Goal: Check status: Verify the current state of an ongoing process or item

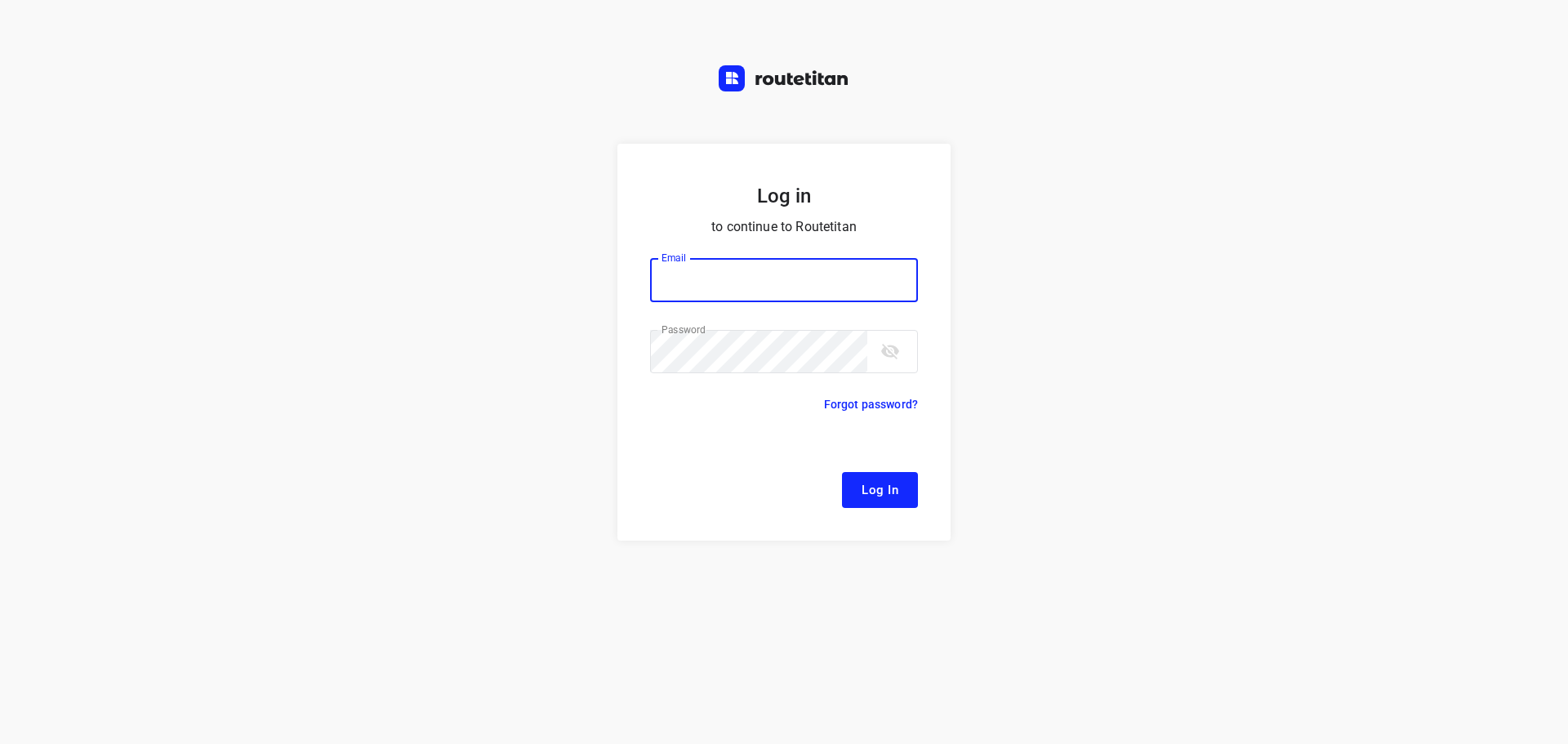
type input "[EMAIL_ADDRESS][DOMAIN_NAME]"
click at [866, 489] on span "Log In" at bounding box center [879, 490] width 37 height 21
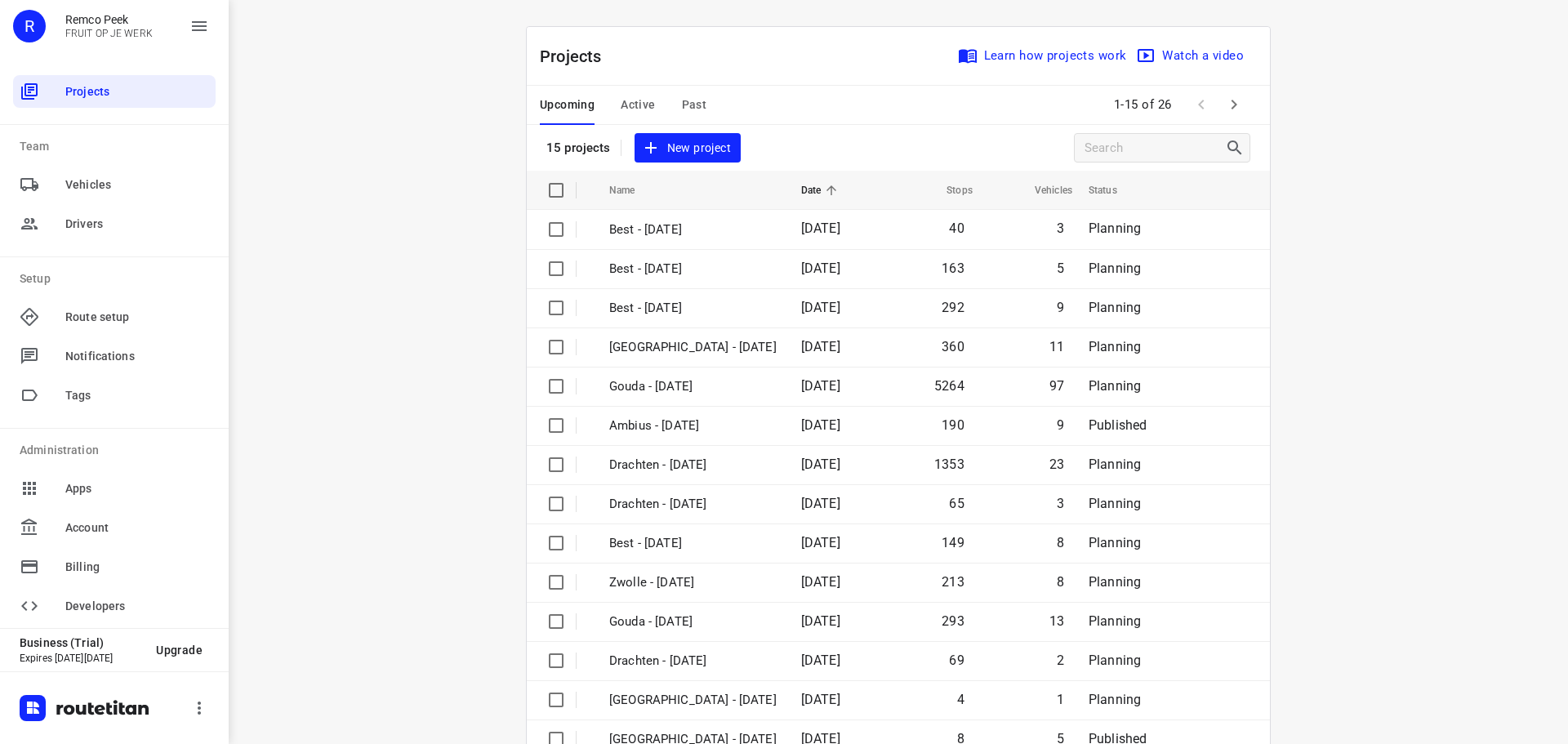
click at [622, 103] on span "Active" at bounding box center [637, 104] width 34 height 20
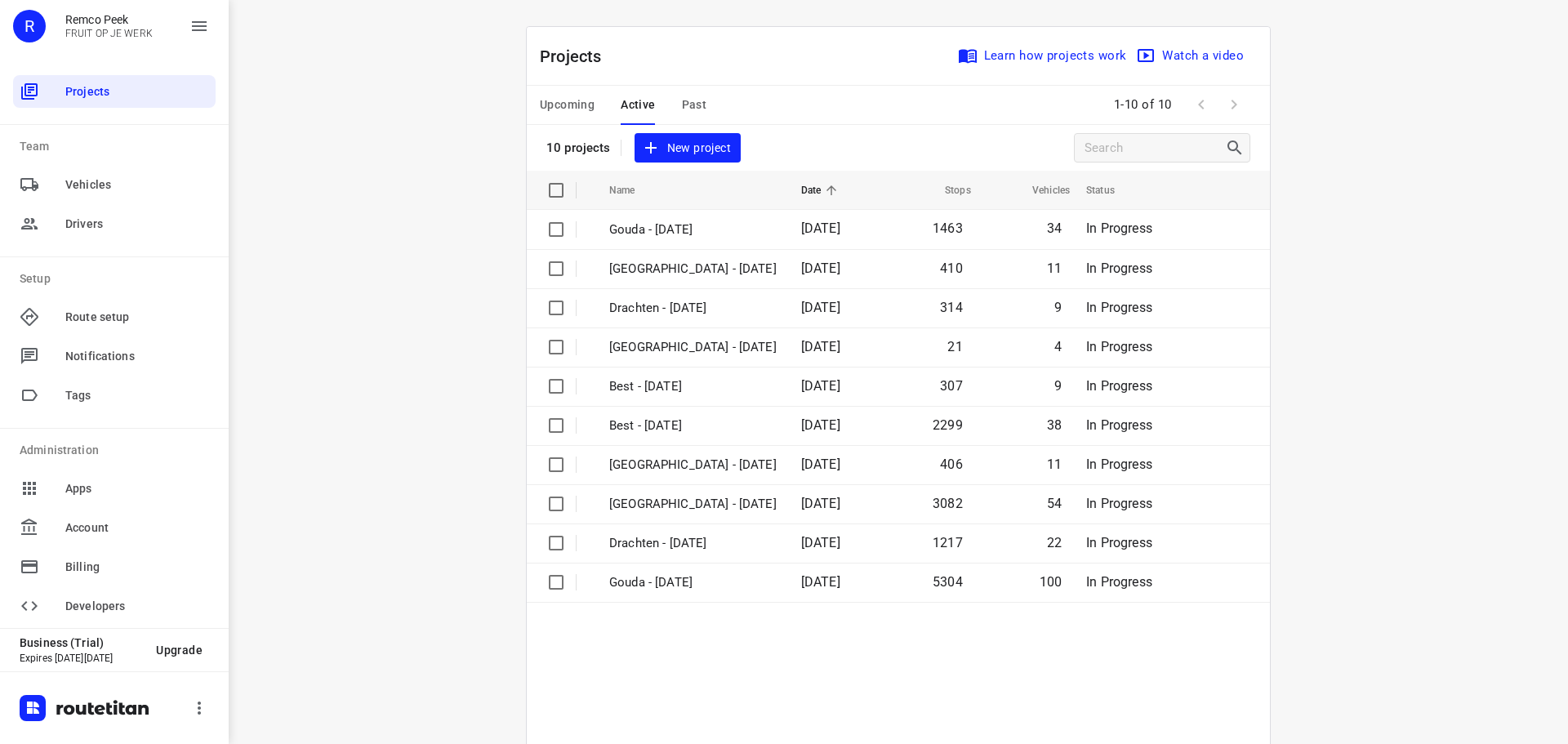
click at [626, 110] on span "Active" at bounding box center [637, 104] width 34 height 20
click at [549, 106] on span "Upcoming" at bounding box center [567, 104] width 54 height 20
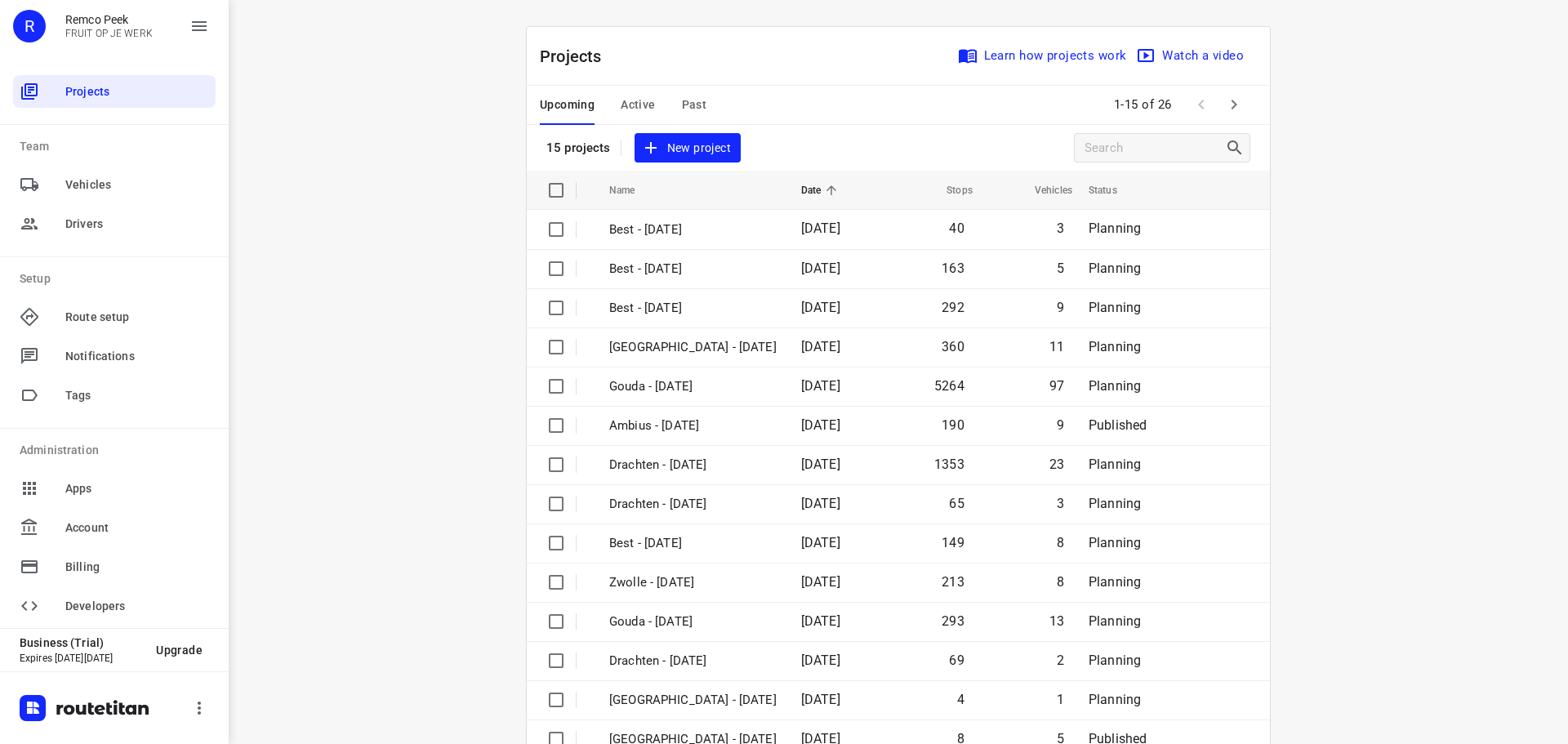
click at [632, 98] on span "Active" at bounding box center [637, 104] width 34 height 20
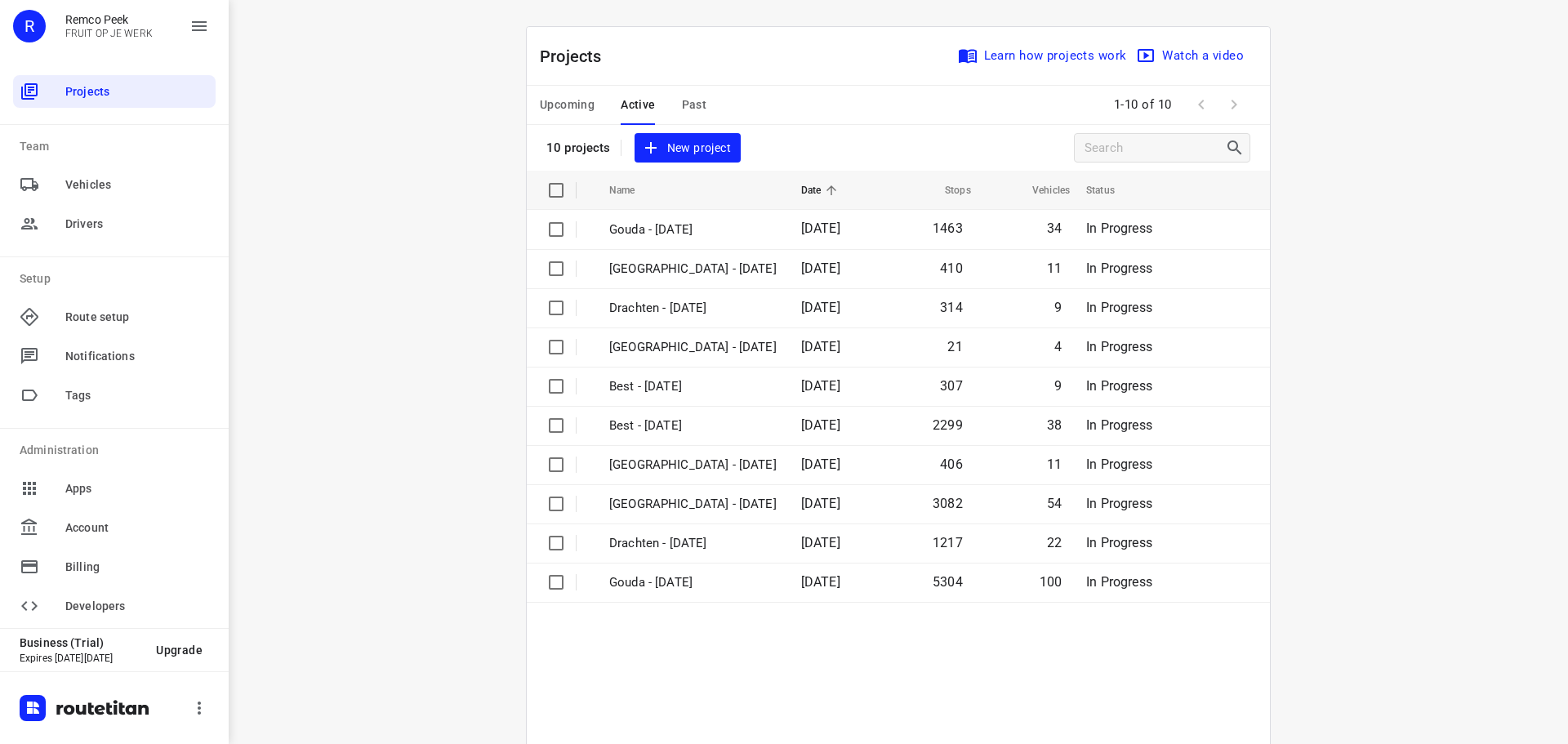
click at [555, 103] on span "Upcoming" at bounding box center [567, 104] width 54 height 20
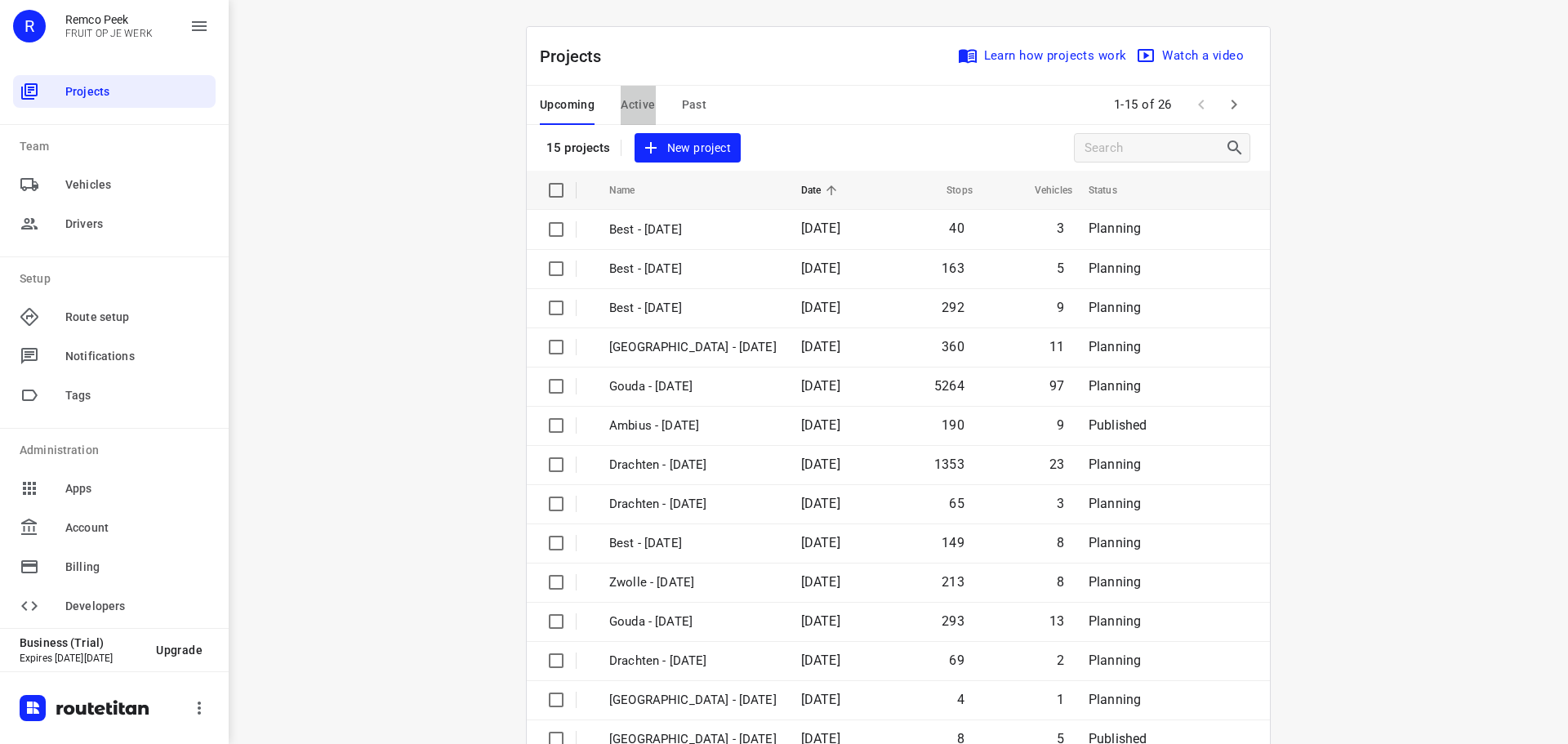
click at [622, 104] on span "Active" at bounding box center [637, 104] width 34 height 20
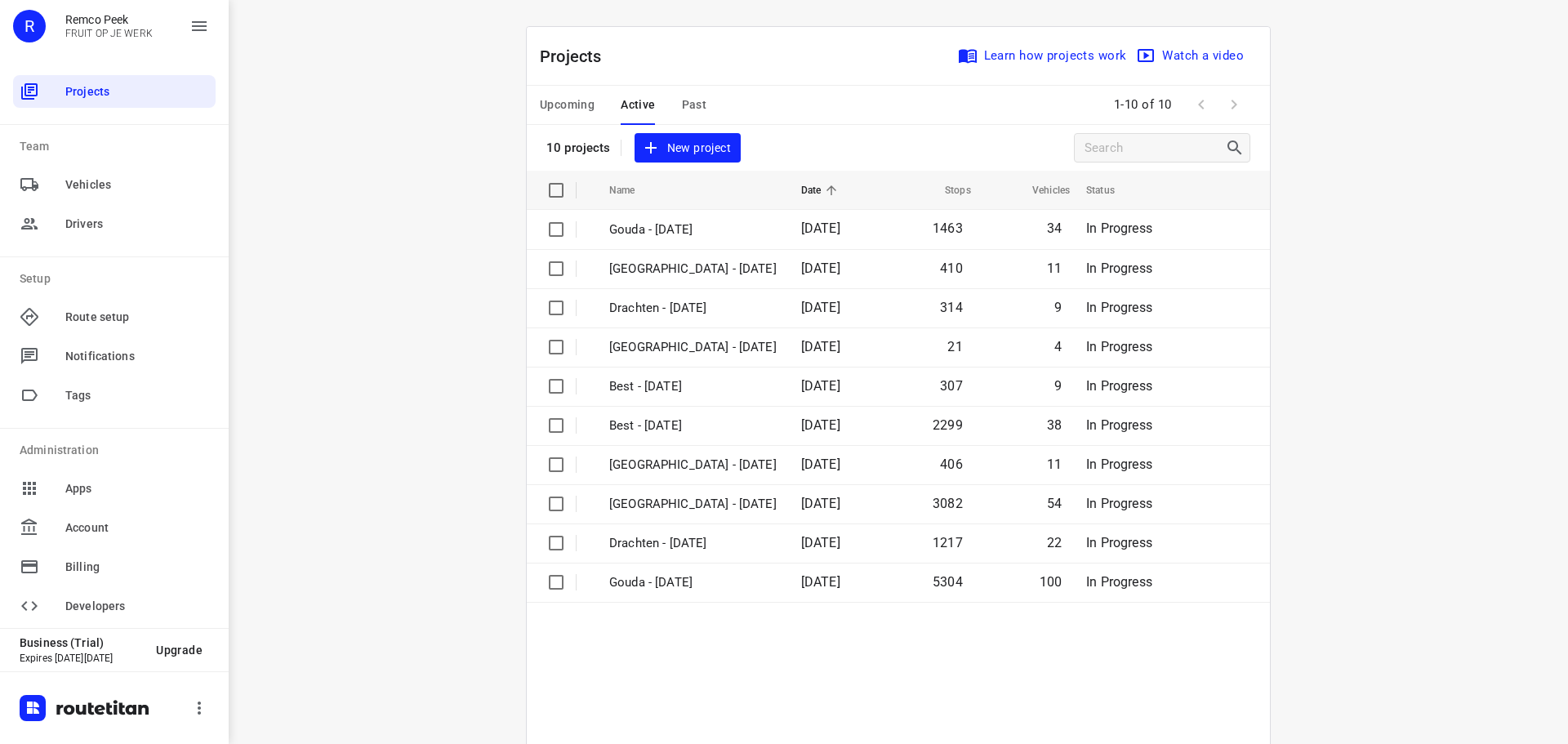
click at [689, 104] on span "Past" at bounding box center [694, 104] width 25 height 20
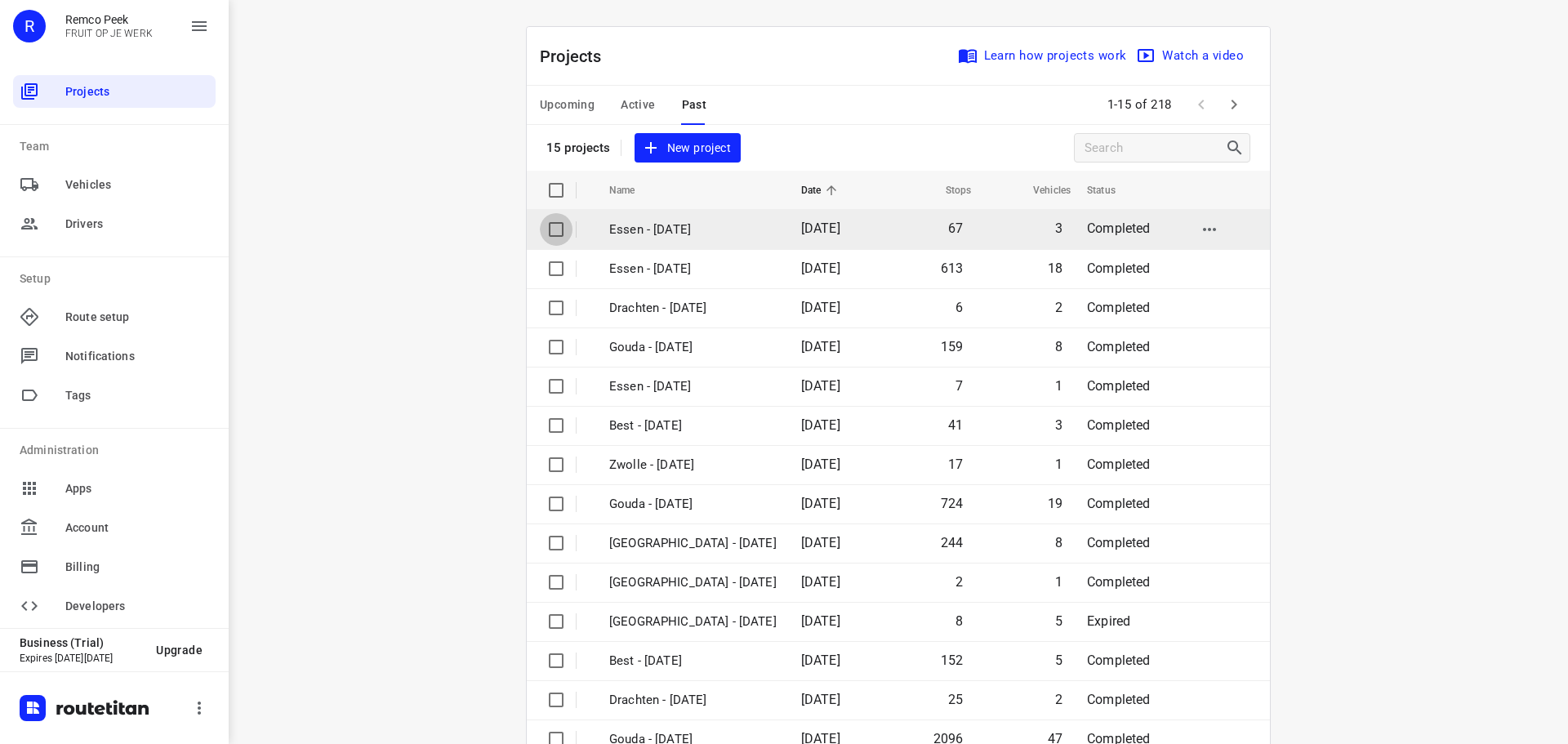
click at [544, 225] on input "checkbox" at bounding box center [555, 229] width 32 height 32
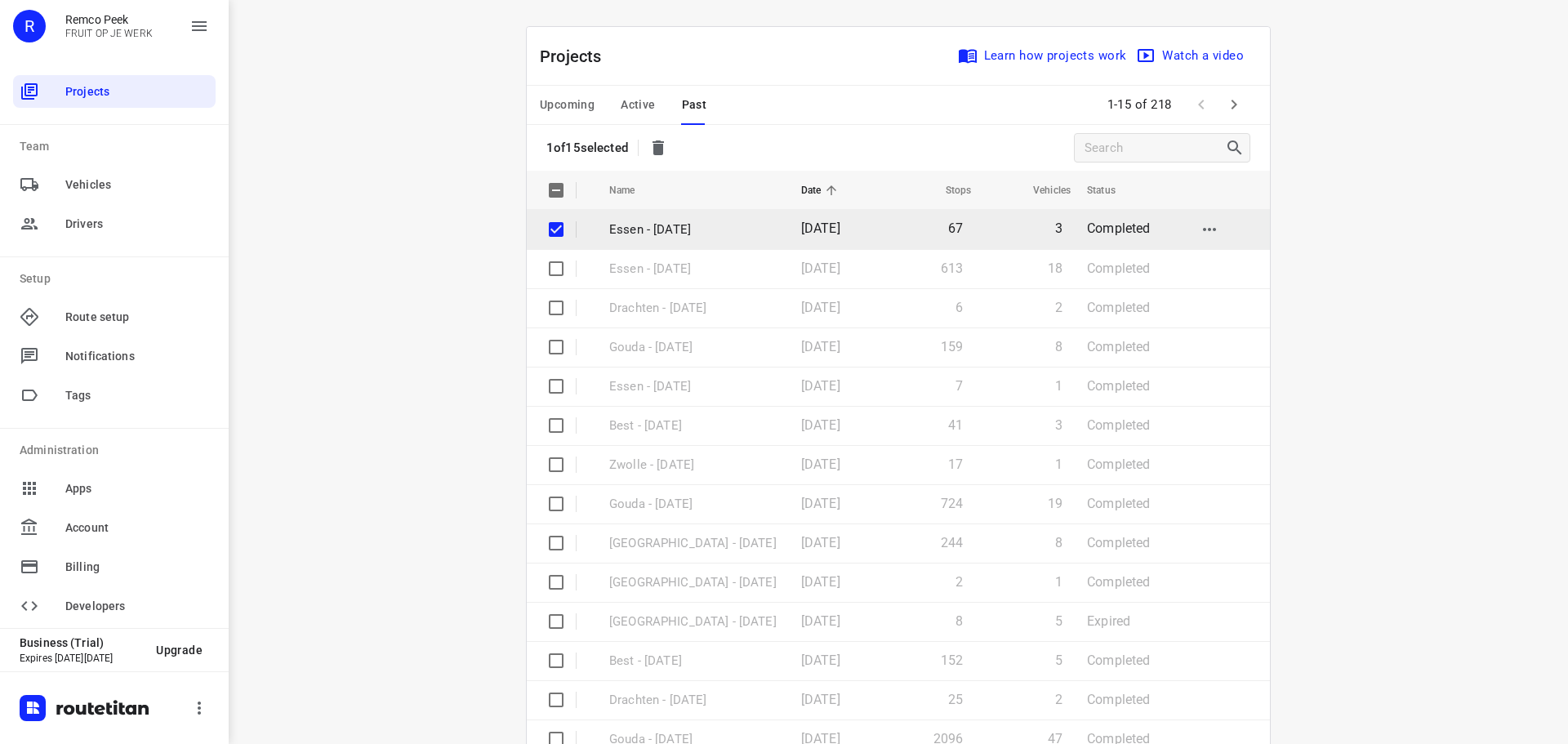
click at [840, 229] on span "[DATE]" at bounding box center [820, 229] width 39 height 16
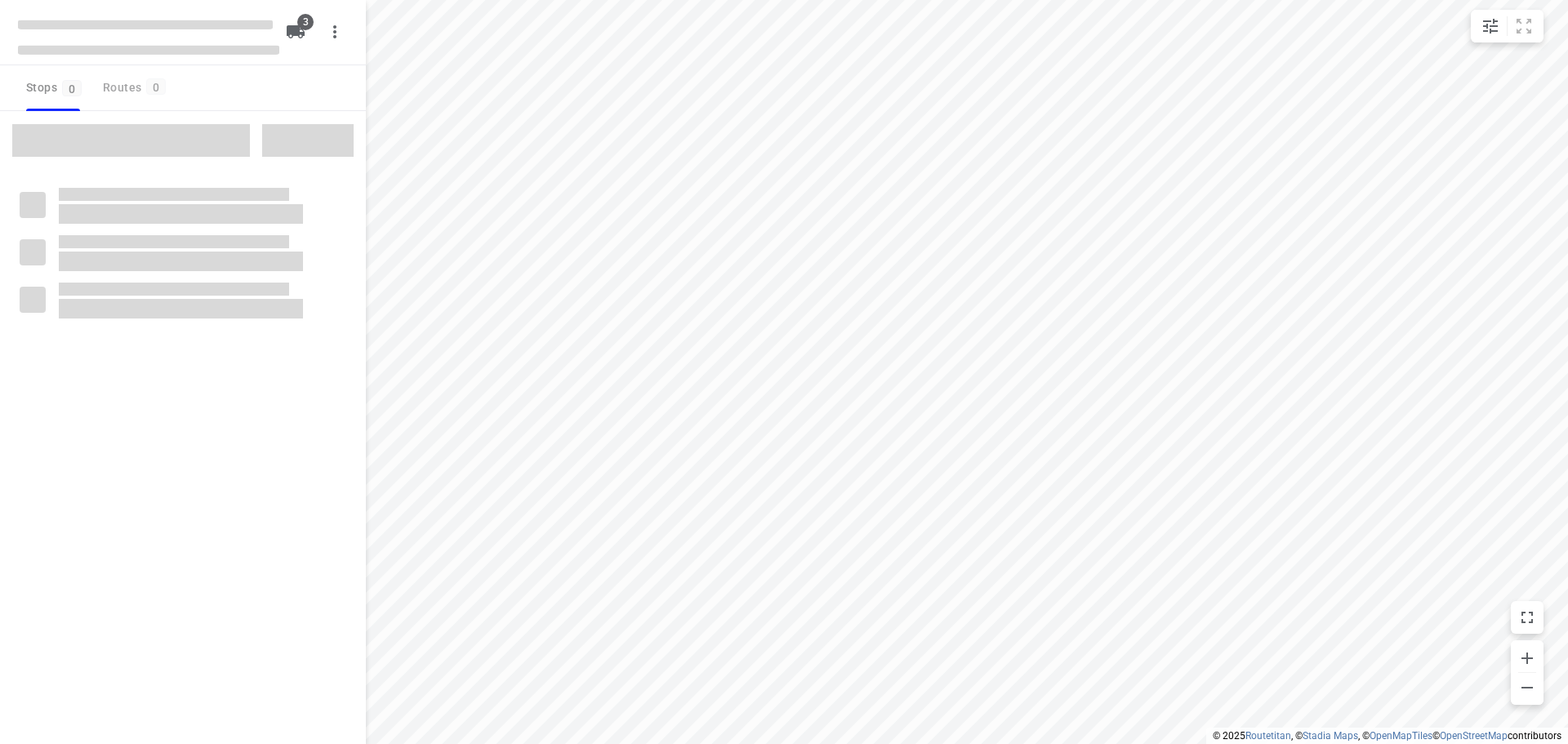
checkbox input "true"
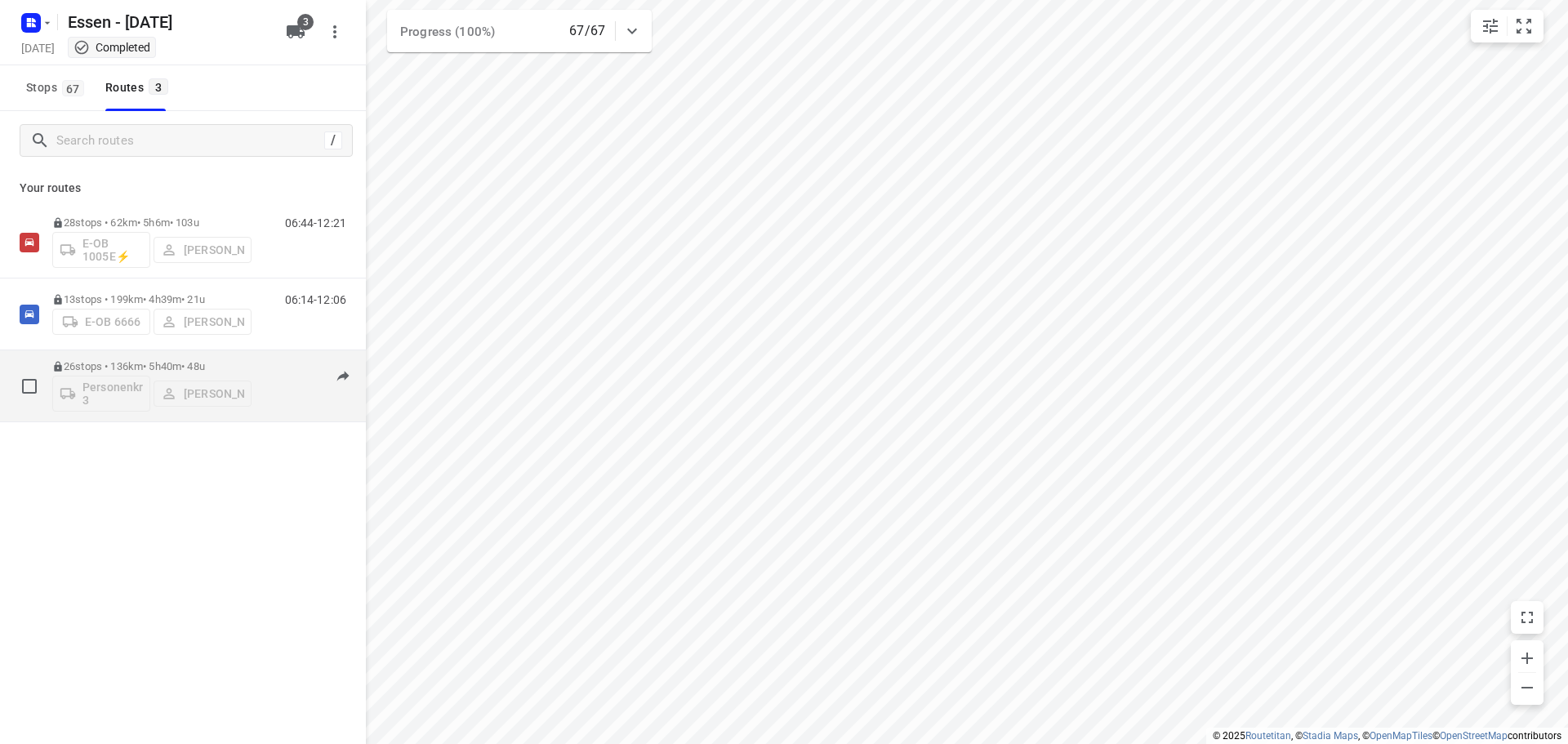
click at [117, 364] on p "26 stops • 136km • 5h40m • 48u" at bounding box center [152, 366] width 199 height 12
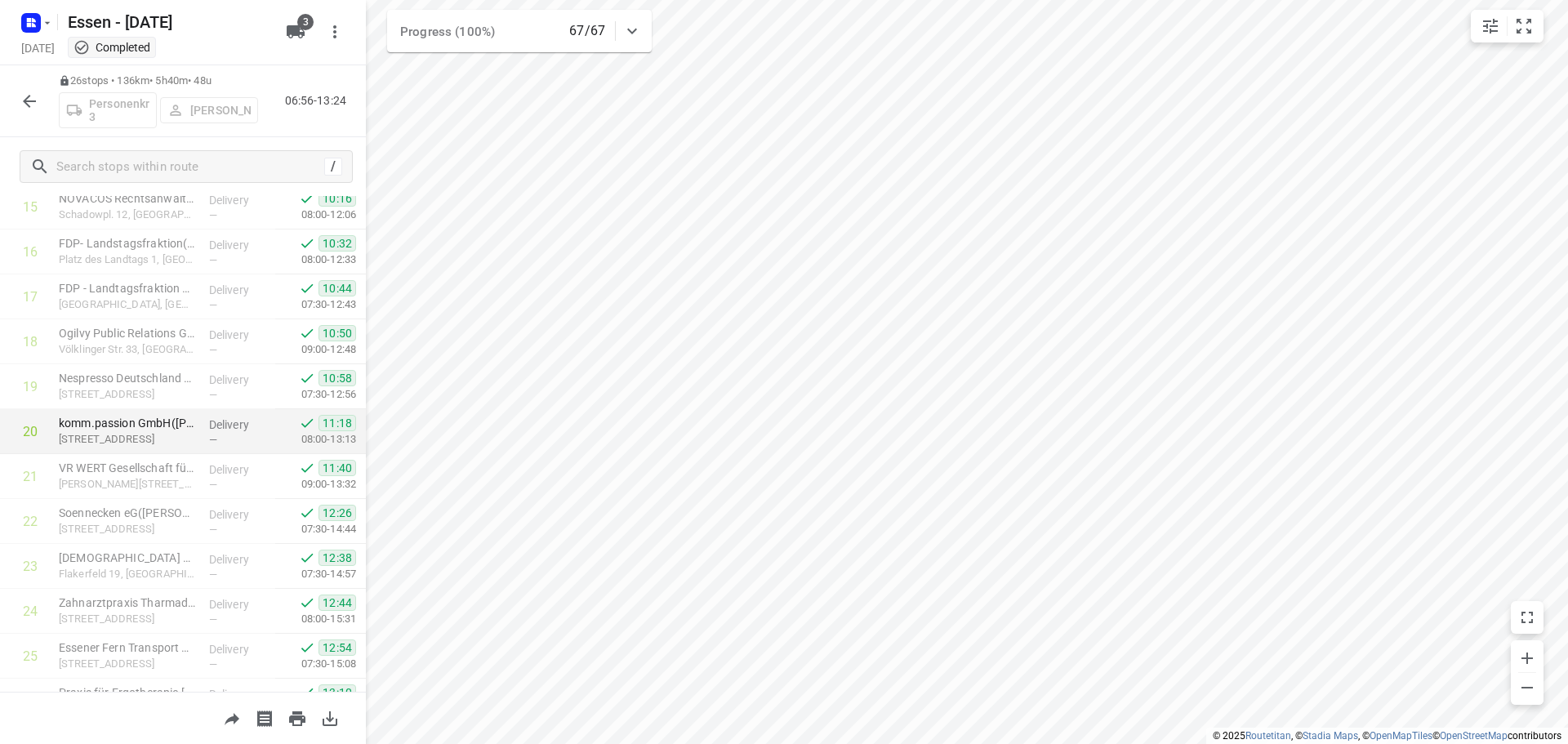
scroll to position [799, 0]
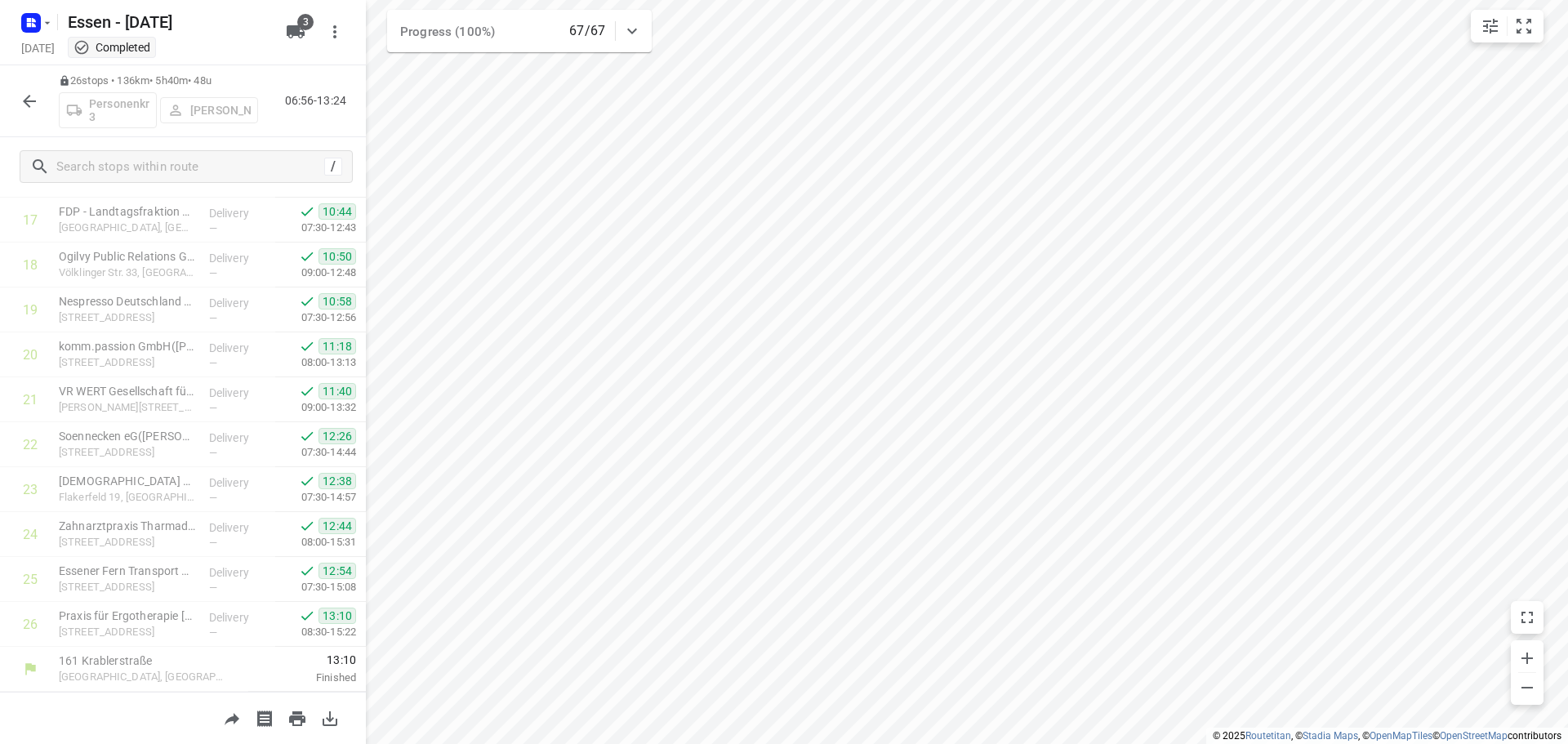
click at [33, 101] on icon "button" at bounding box center [29, 101] width 13 height 13
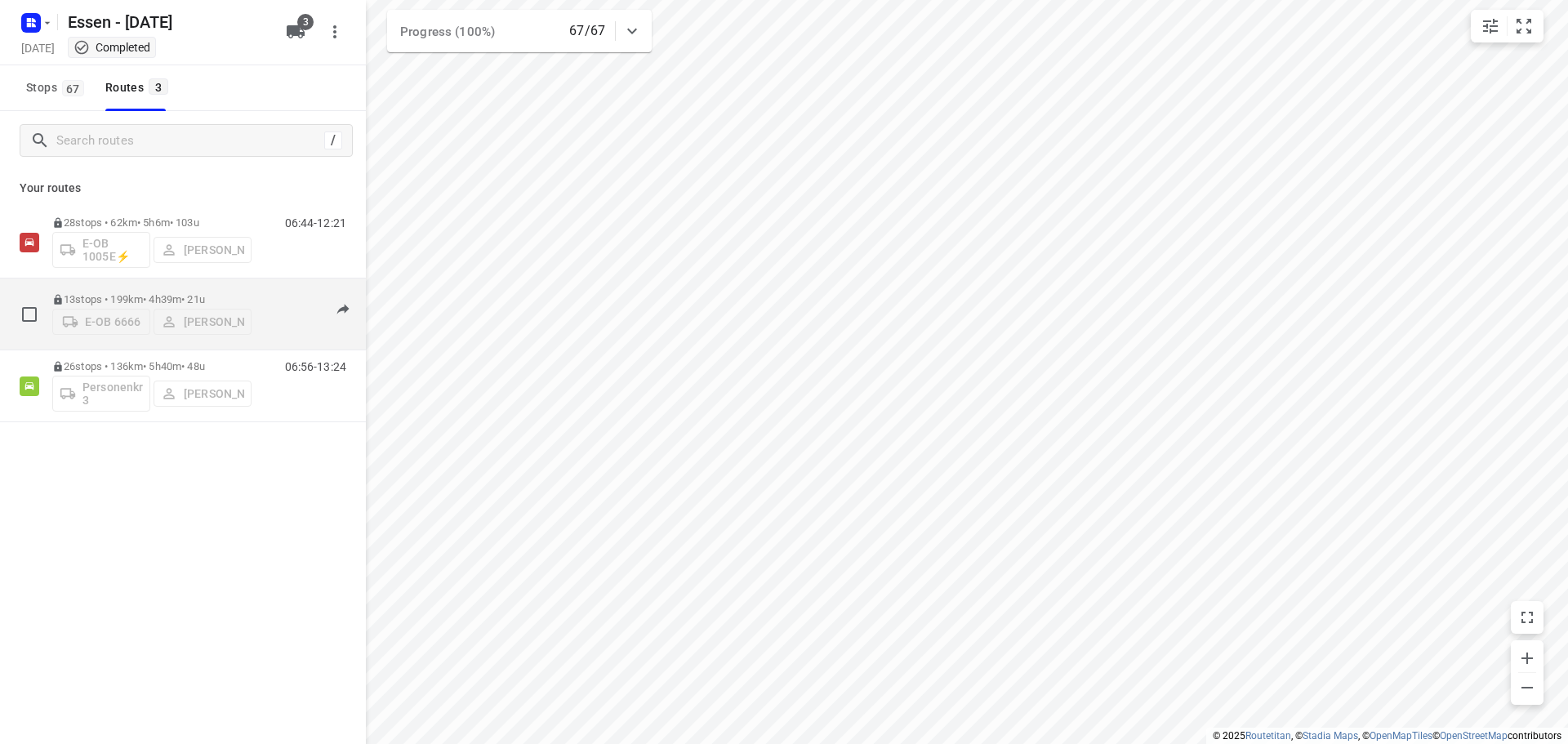
click at [115, 294] on p "13 stops • 199km • 4h39m • 21u" at bounding box center [152, 300] width 199 height 12
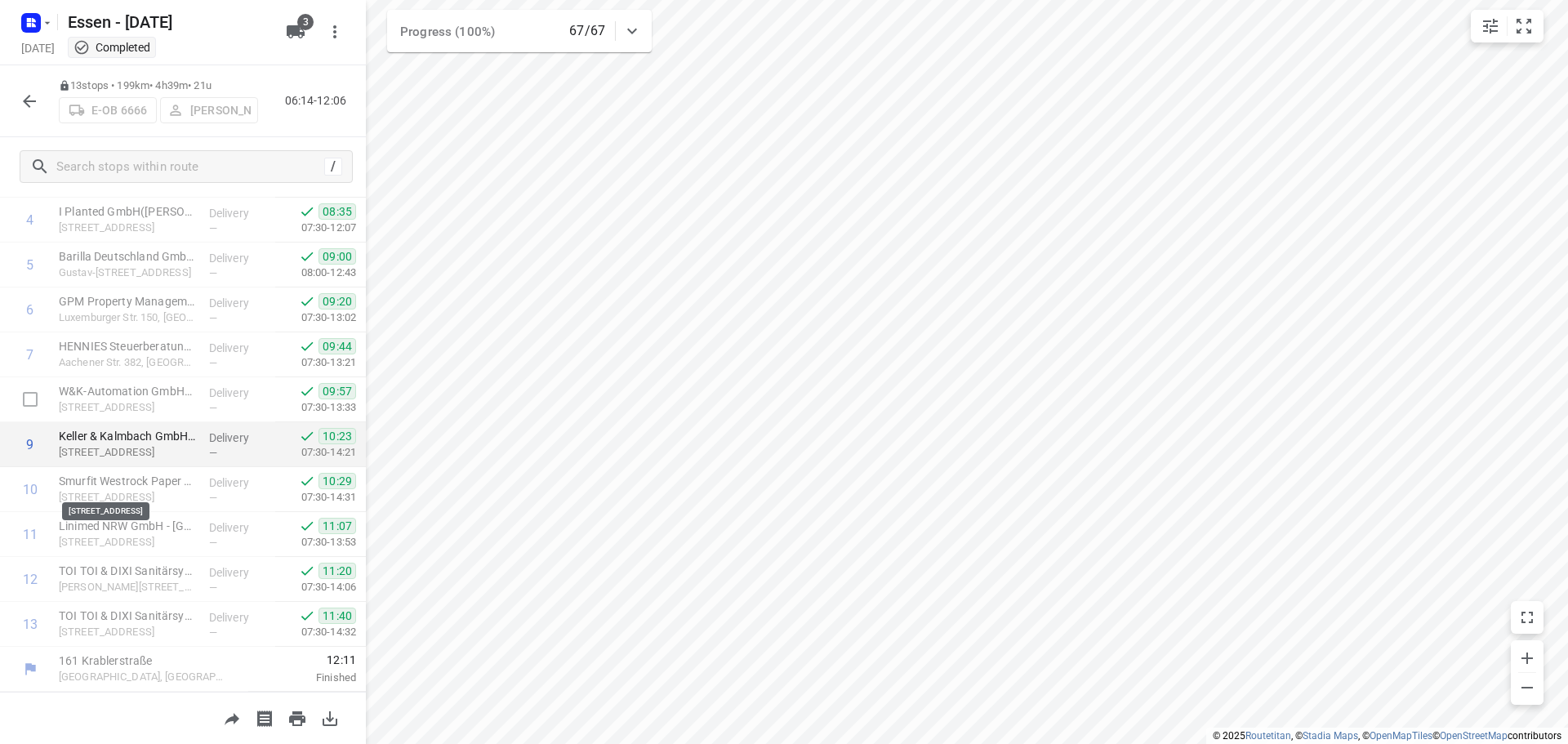
scroll to position [0, 0]
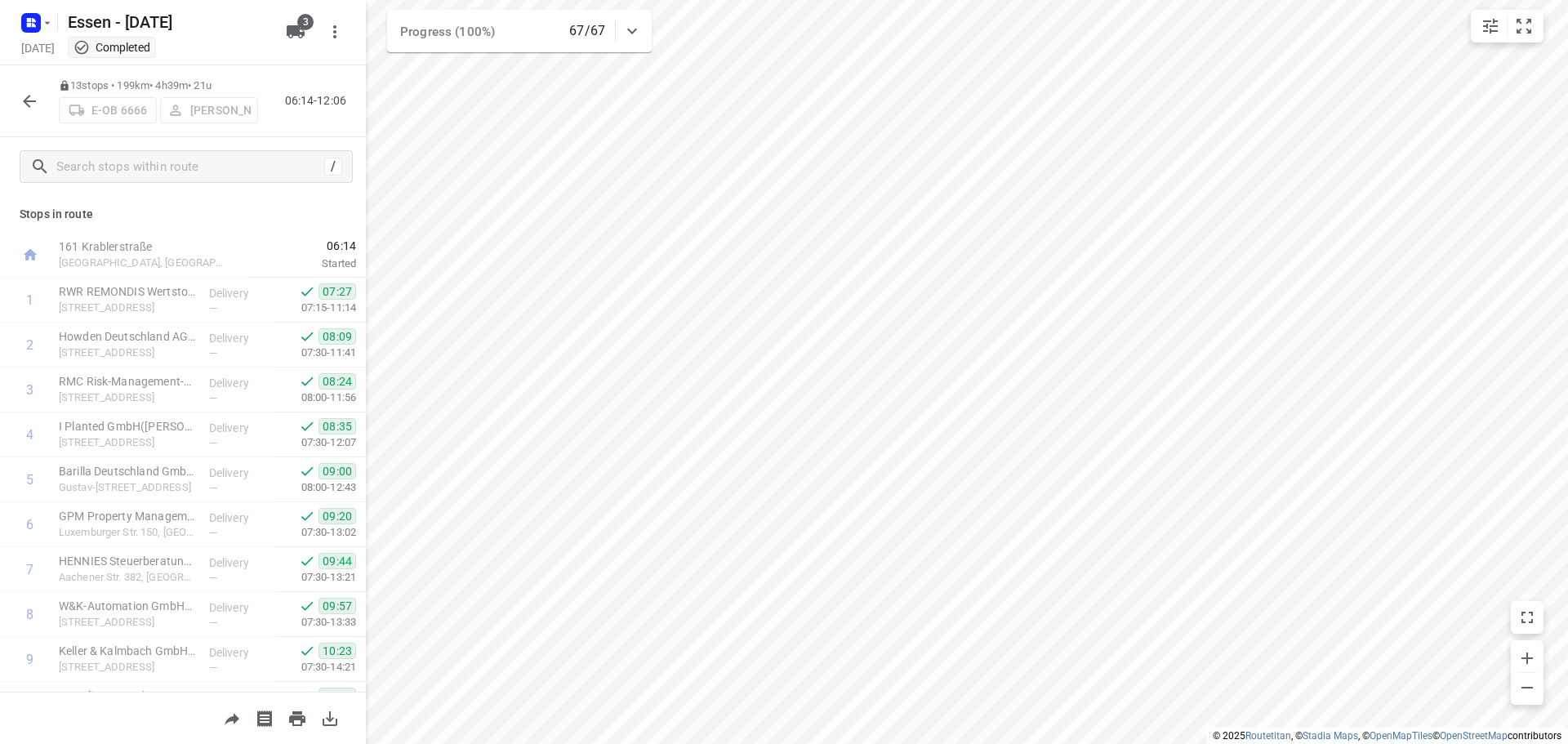
click at [29, 91] on icon "button" at bounding box center [29, 101] width 19 height 19
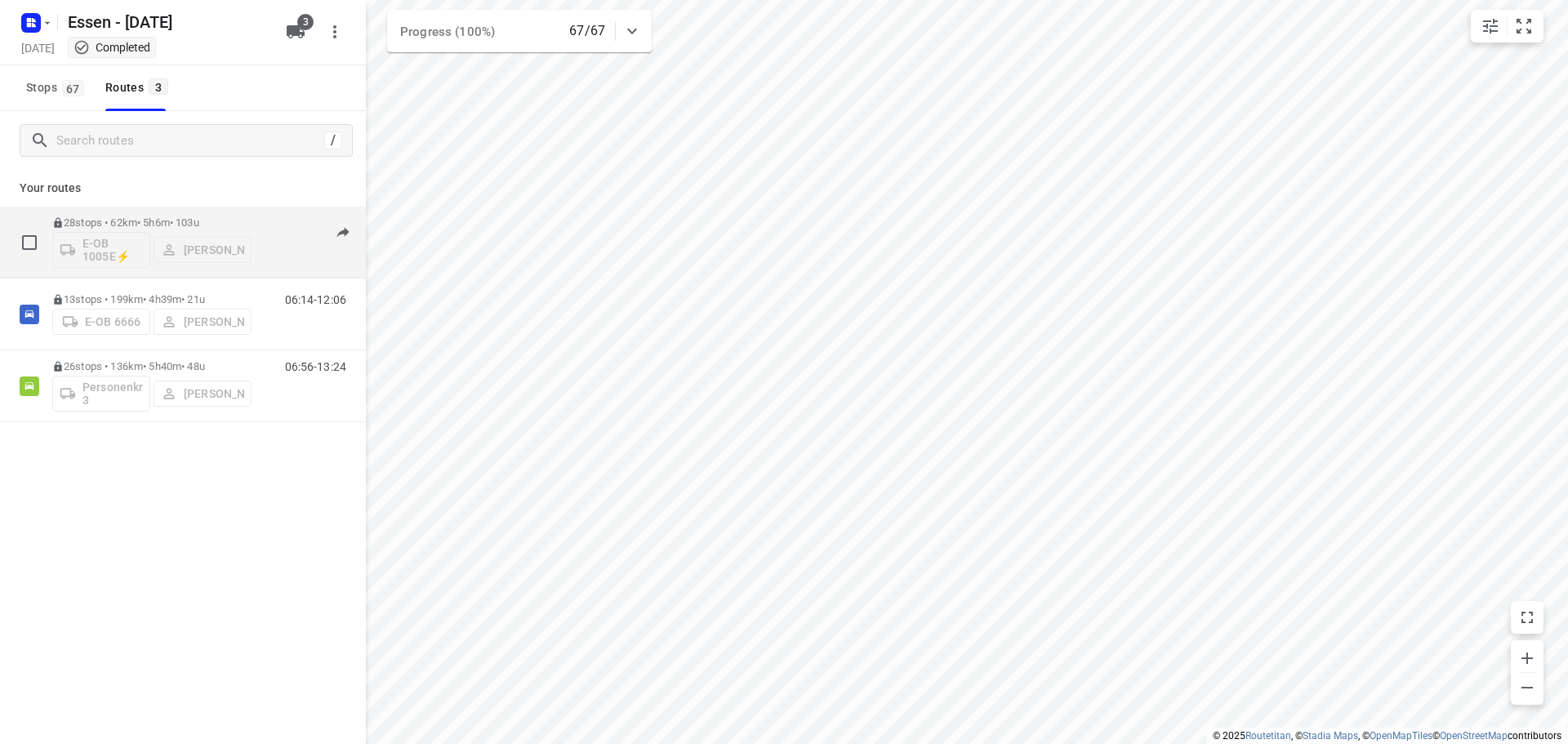
click at [109, 223] on p "28 stops • 62km • 5h6m • 103u" at bounding box center [152, 223] width 199 height 12
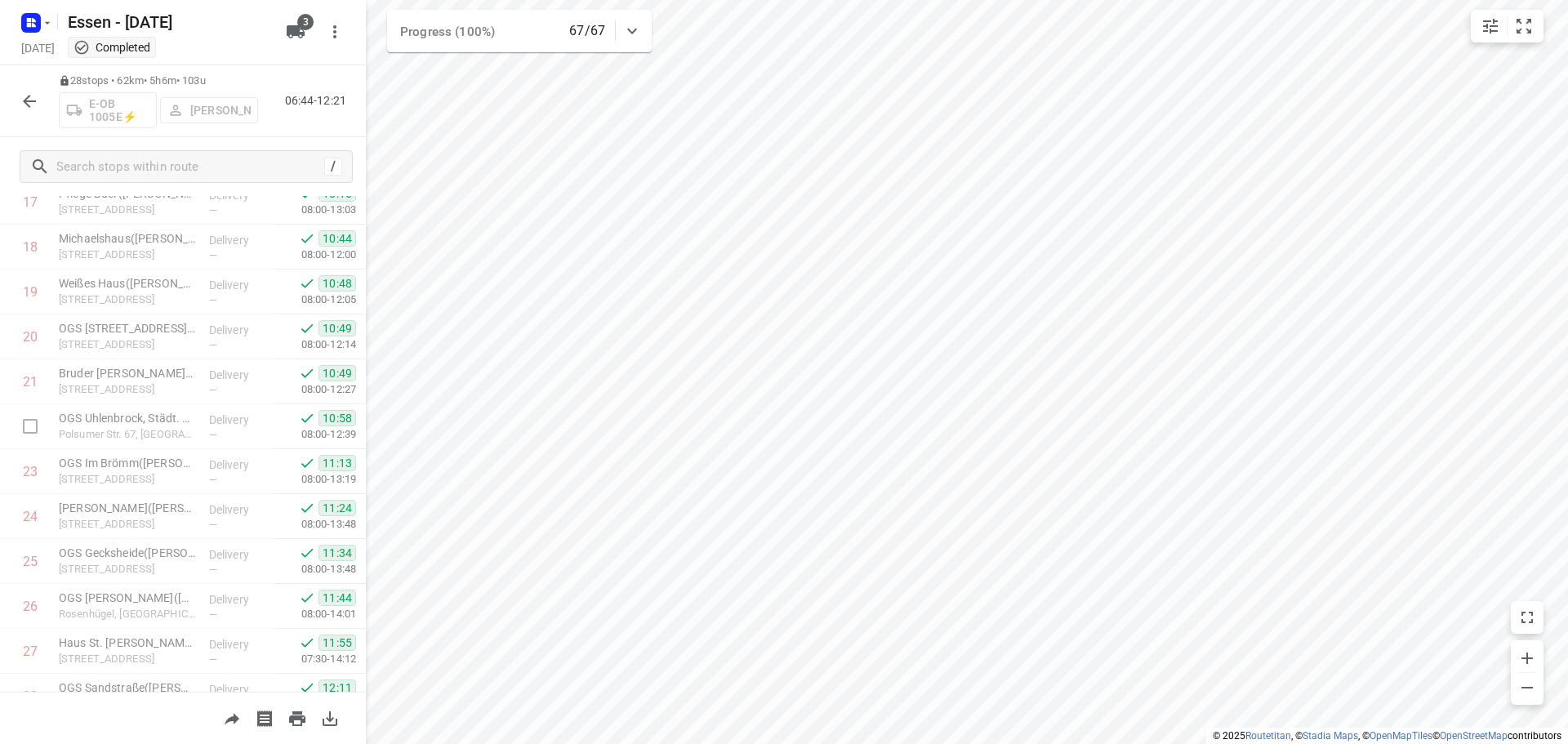
scroll to position [889, 0]
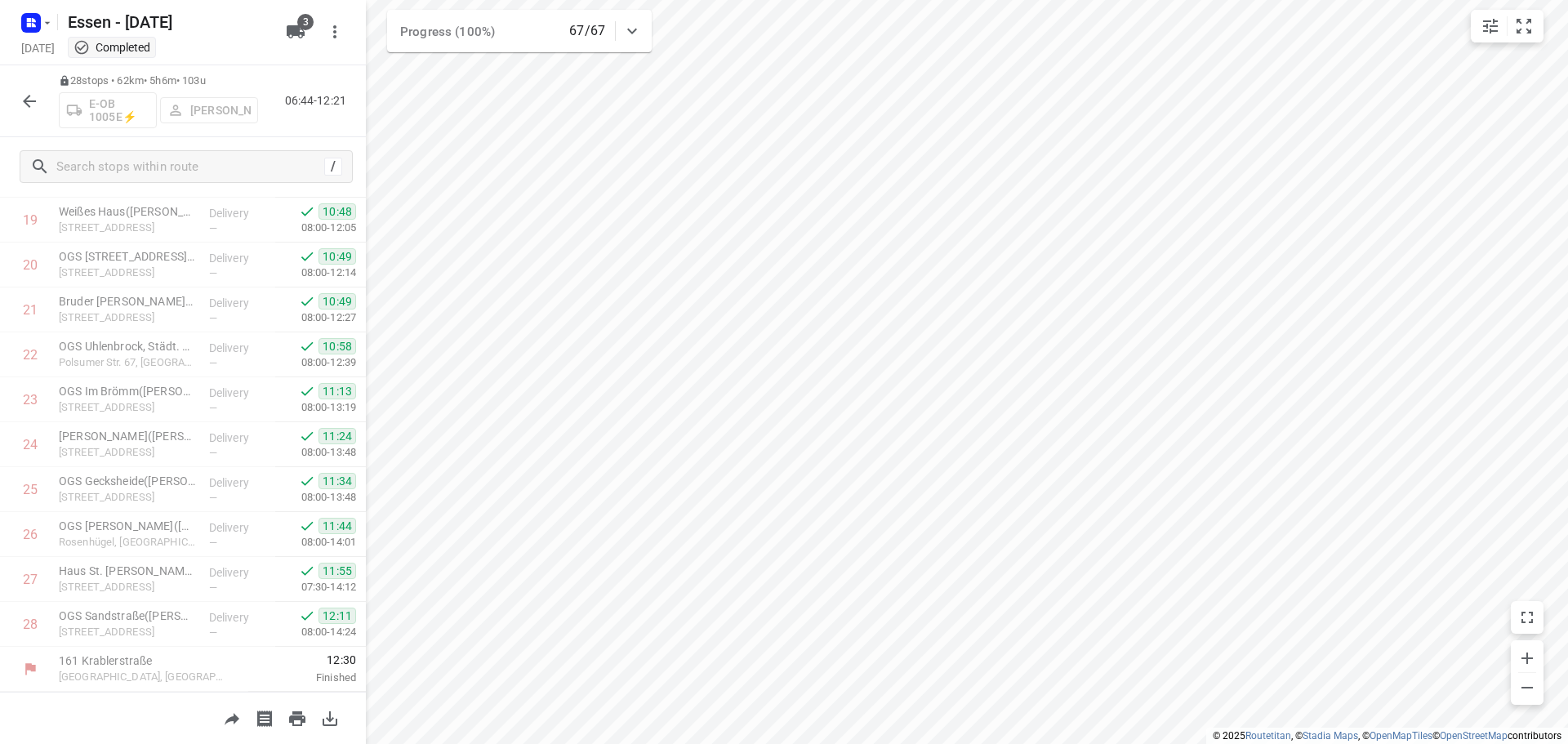
click at [23, 91] on icon "button" at bounding box center [29, 101] width 19 height 19
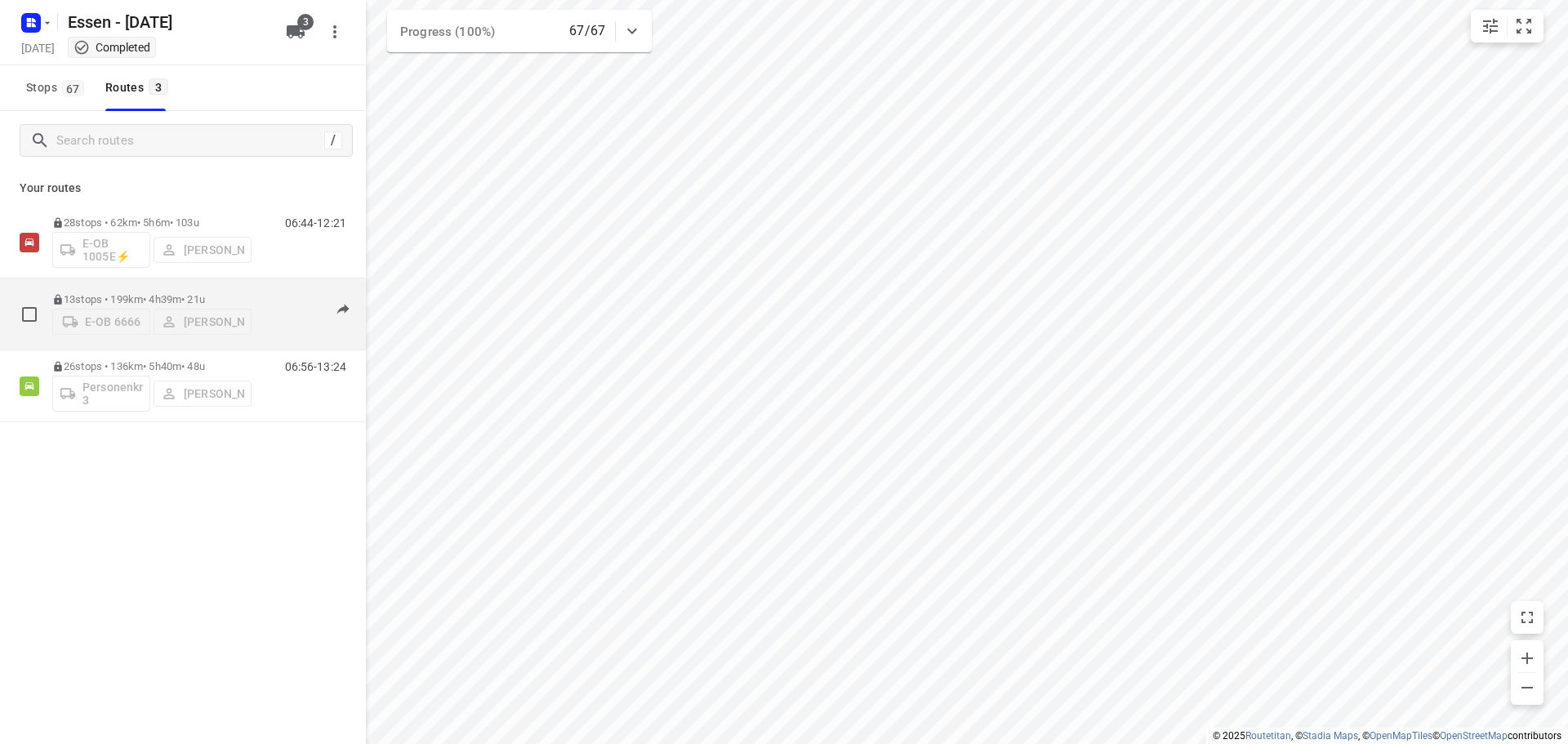
click at [100, 294] on p "13 stops • 199km • 4h39m • 21u" at bounding box center [152, 300] width 199 height 12
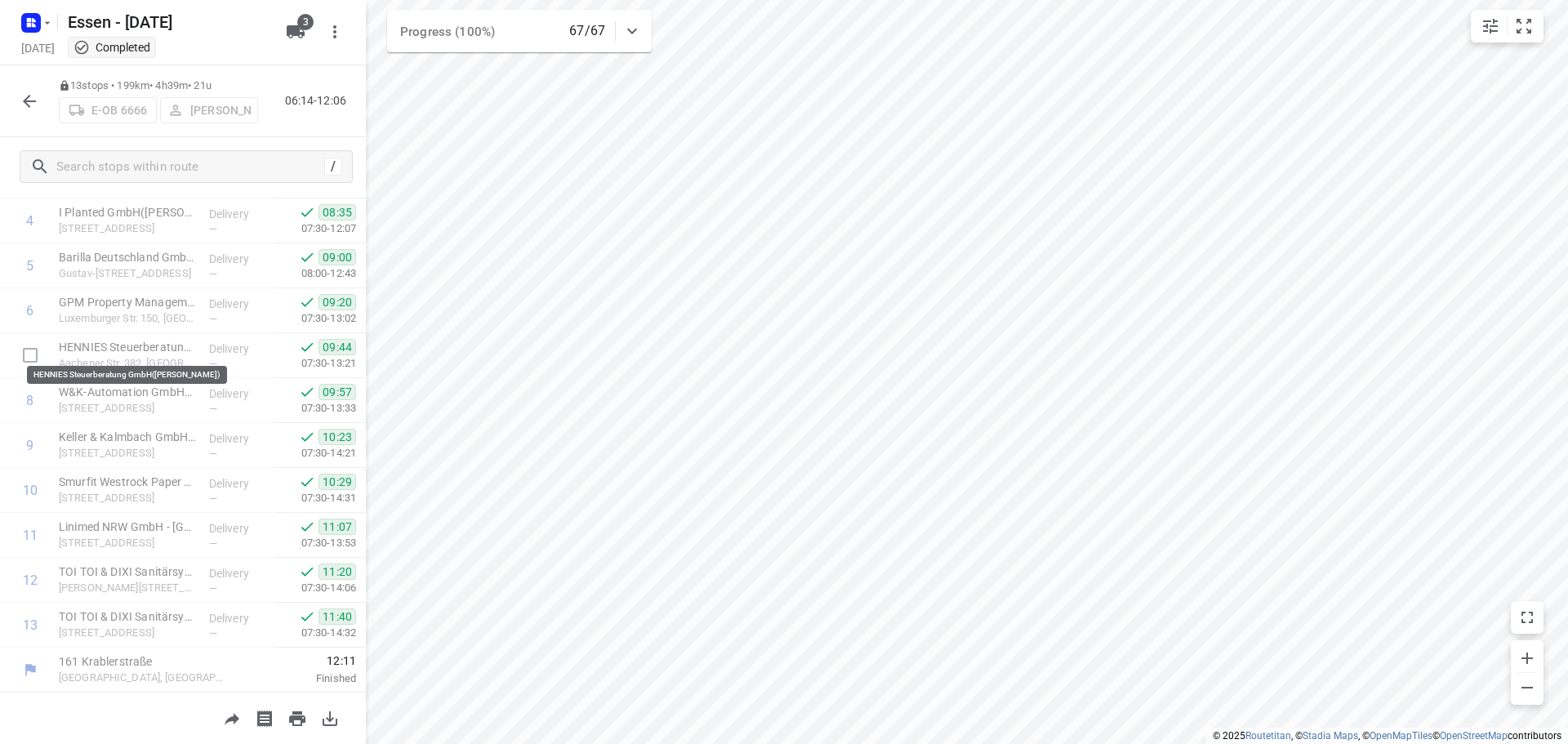
scroll to position [215, 0]
click at [24, 101] on icon "button" at bounding box center [29, 101] width 13 height 13
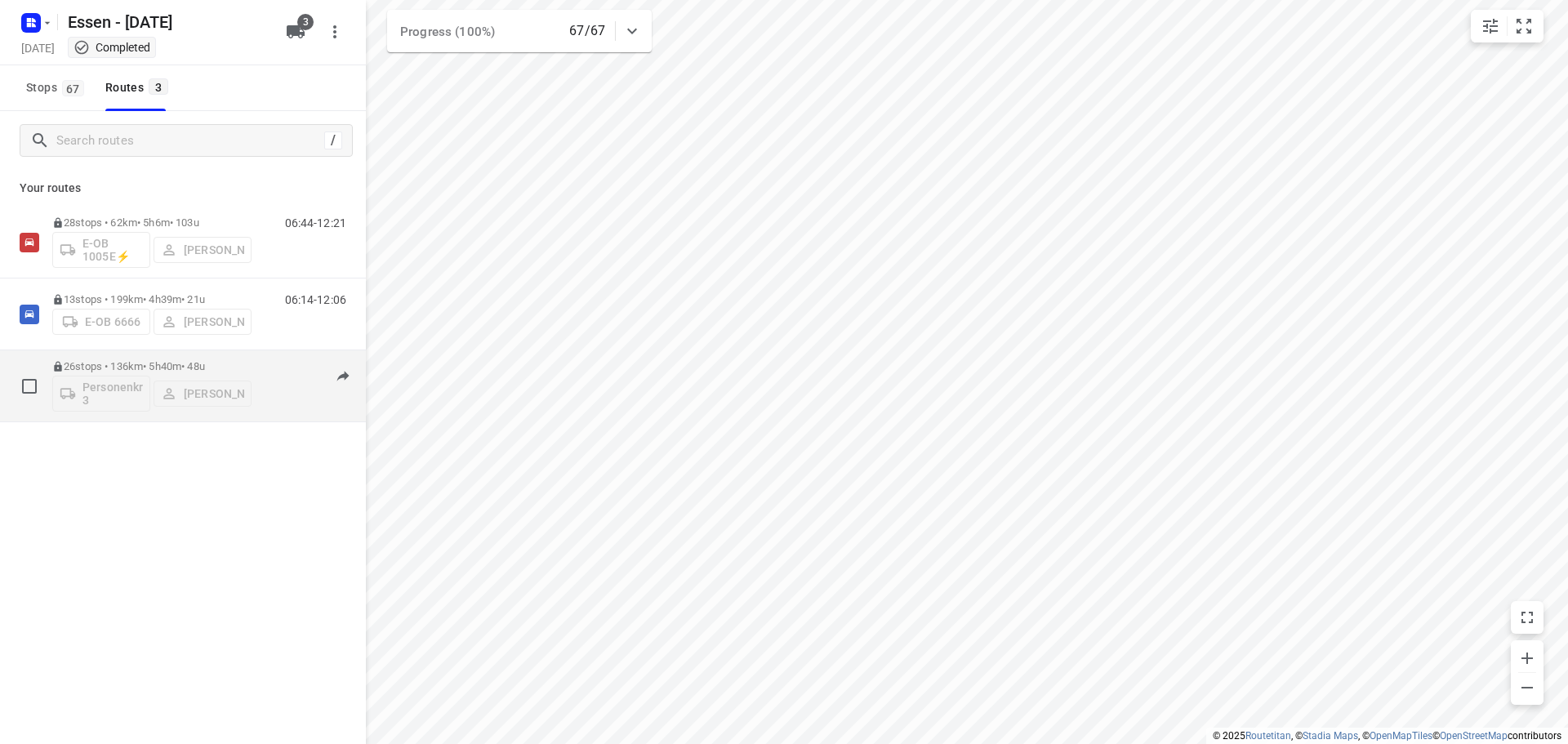
click at [99, 367] on p "26 stops • 136km • 5h40m • 48u" at bounding box center [152, 366] width 199 height 12
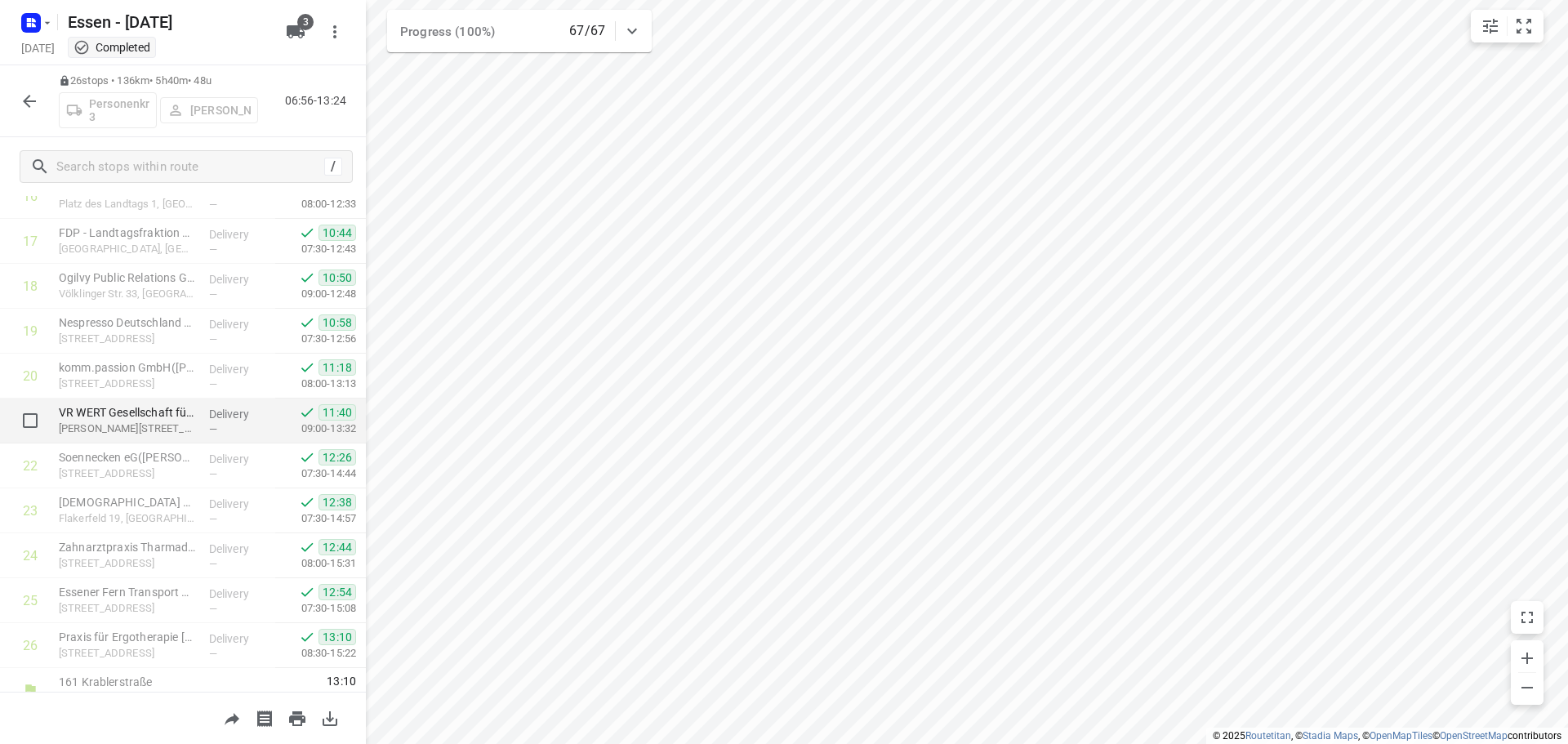
scroll to position [799, 0]
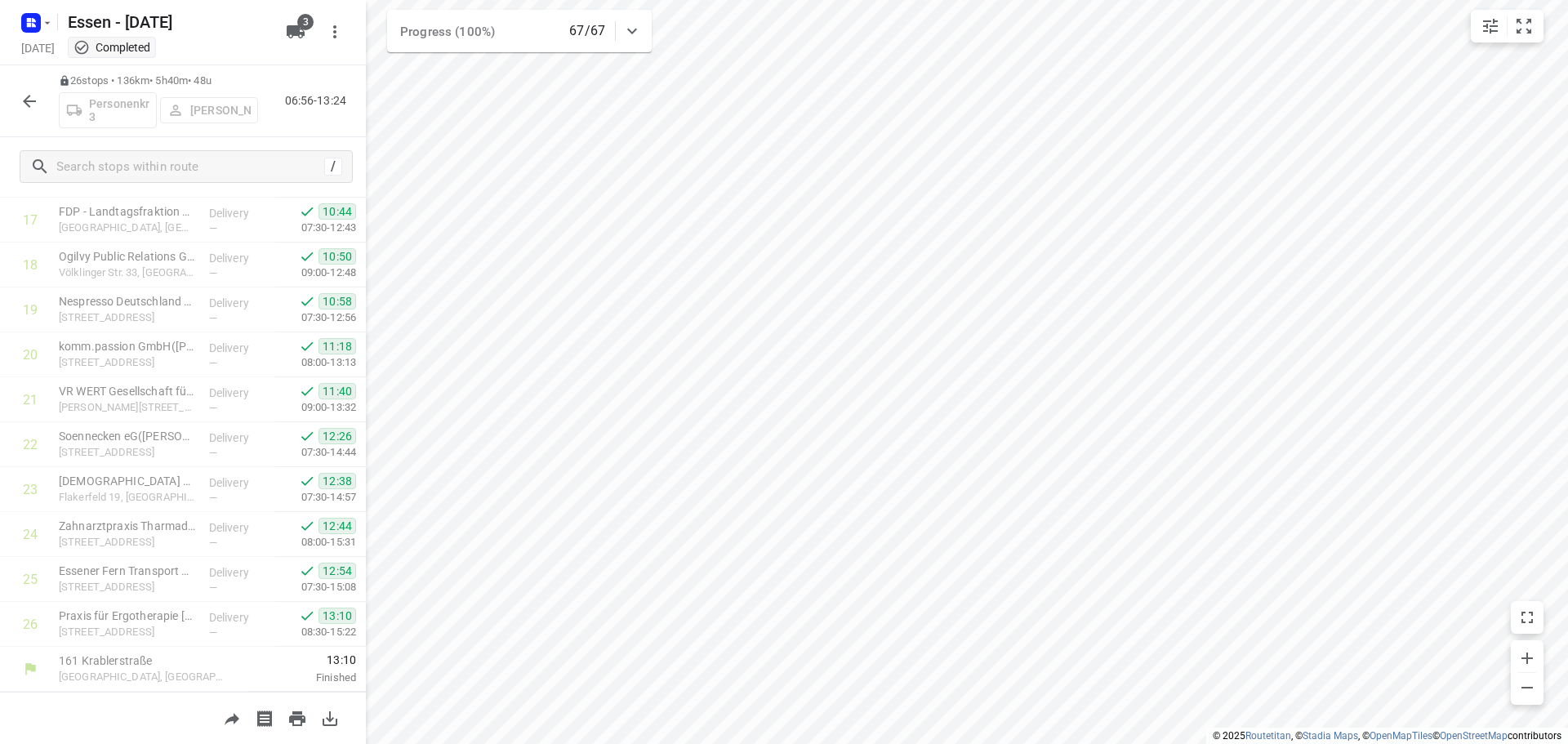
click at [32, 99] on icon "button" at bounding box center [29, 101] width 19 height 19
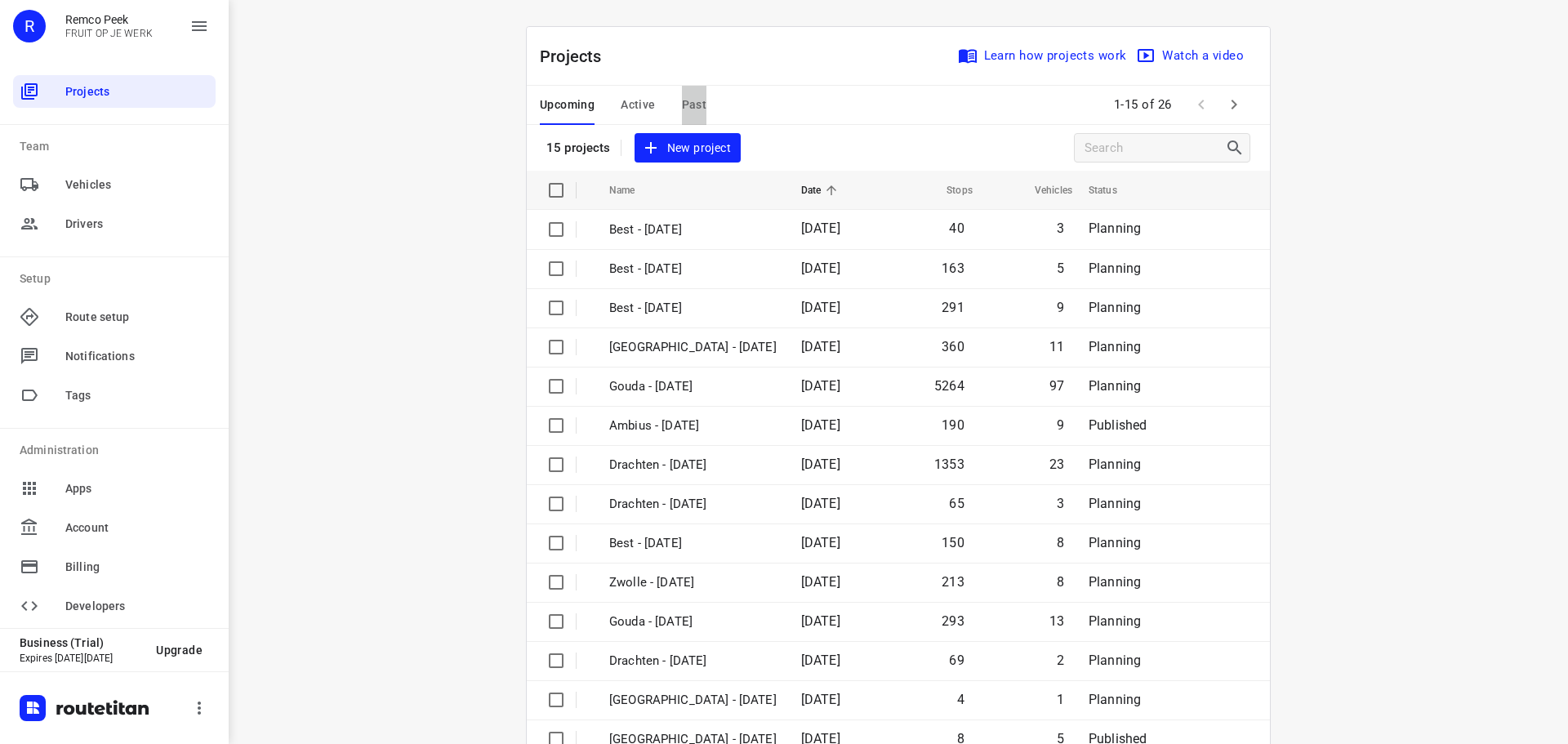
click at [695, 105] on span "Past" at bounding box center [694, 104] width 25 height 20
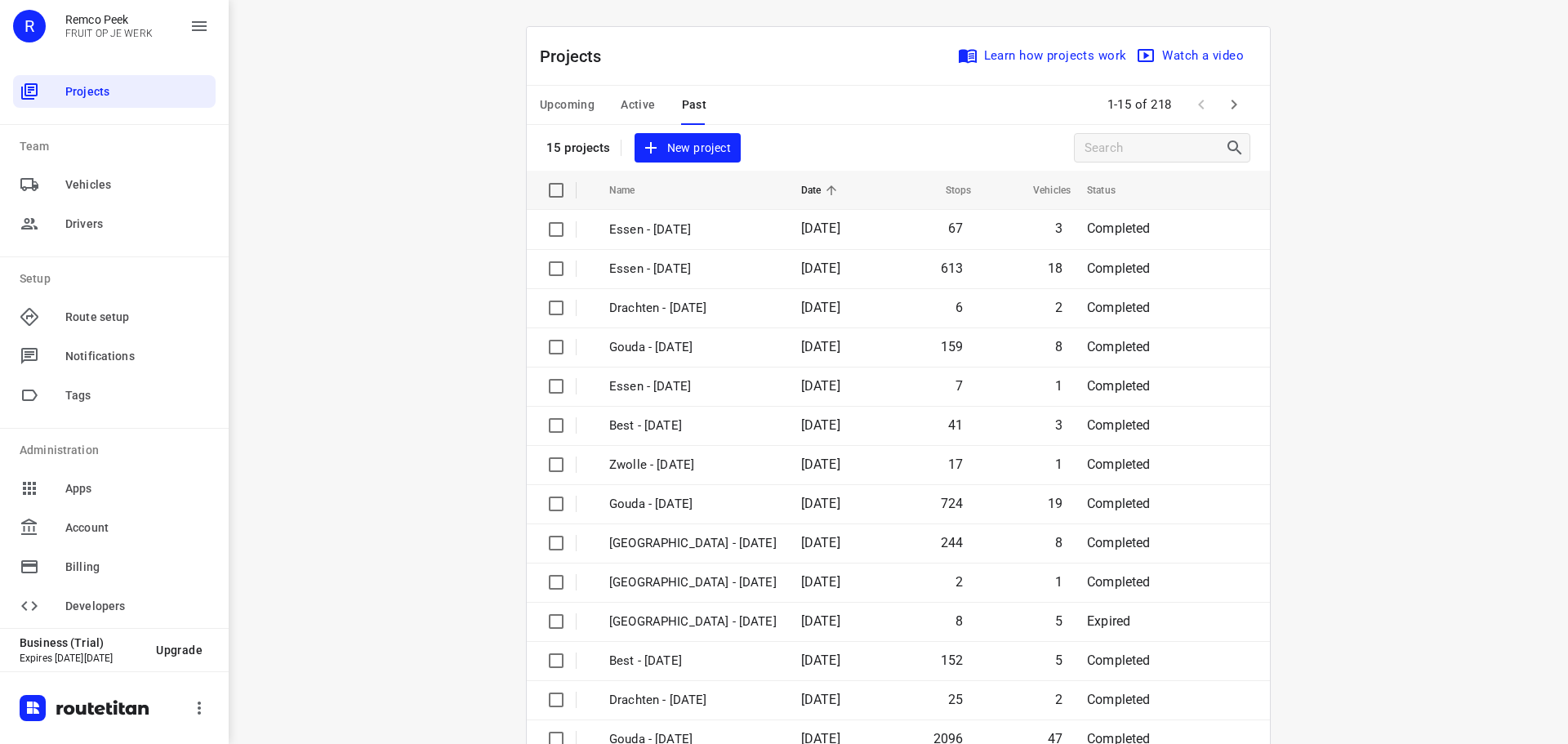
click at [632, 102] on span "Active" at bounding box center [637, 104] width 34 height 20
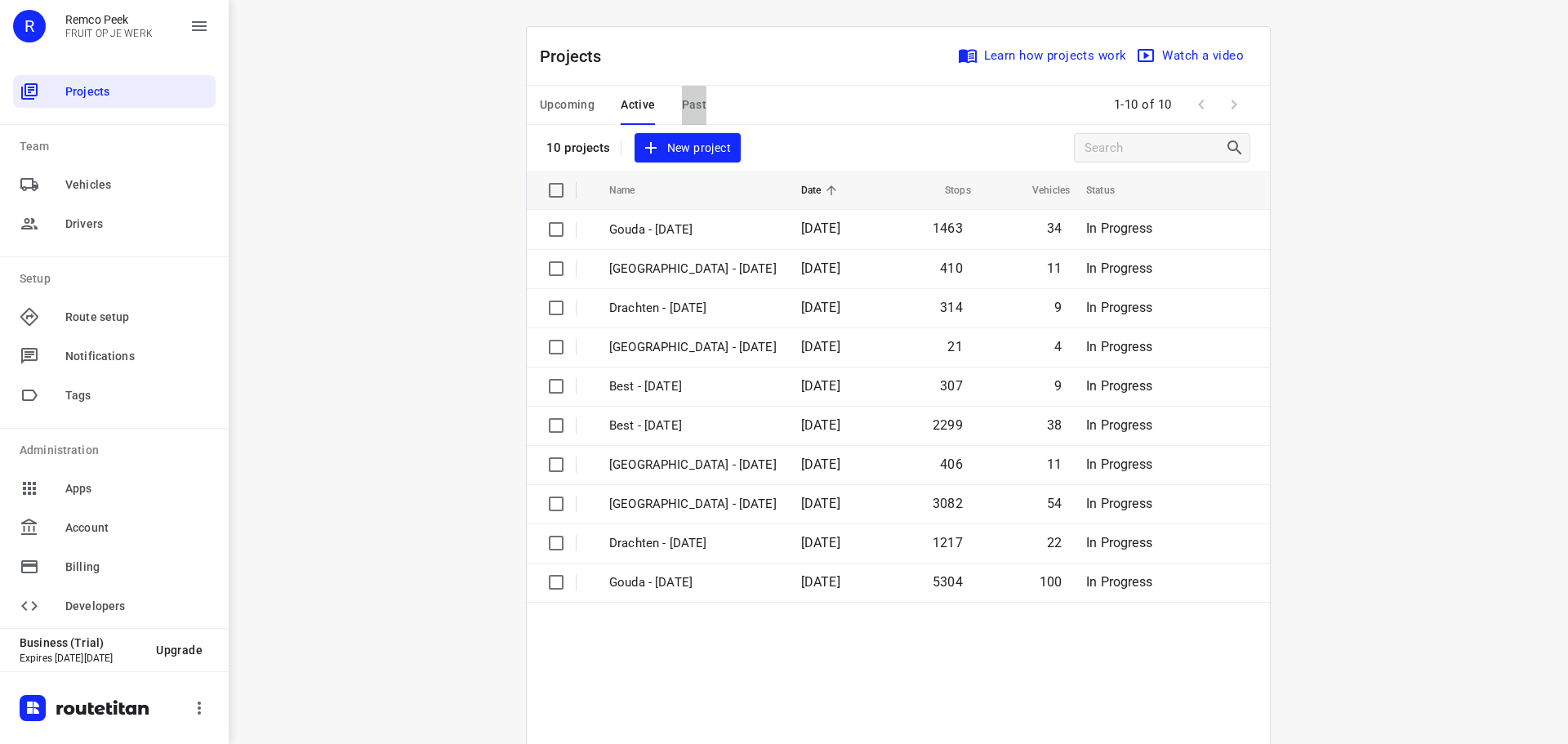
click at [683, 96] on span "Past" at bounding box center [694, 104] width 25 height 20
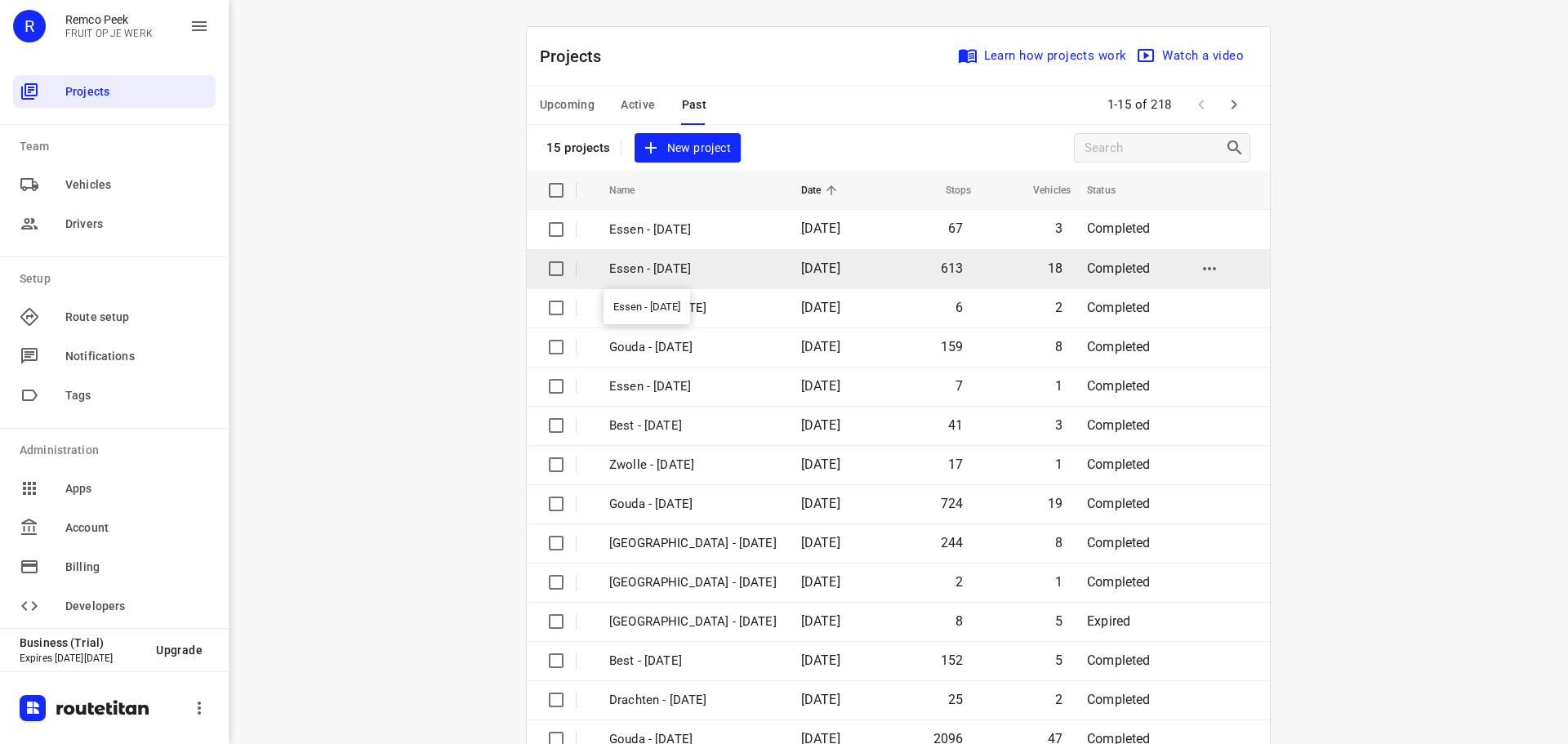
click at [656, 271] on p "Essen - [DATE]" at bounding box center [692, 268] width 167 height 18
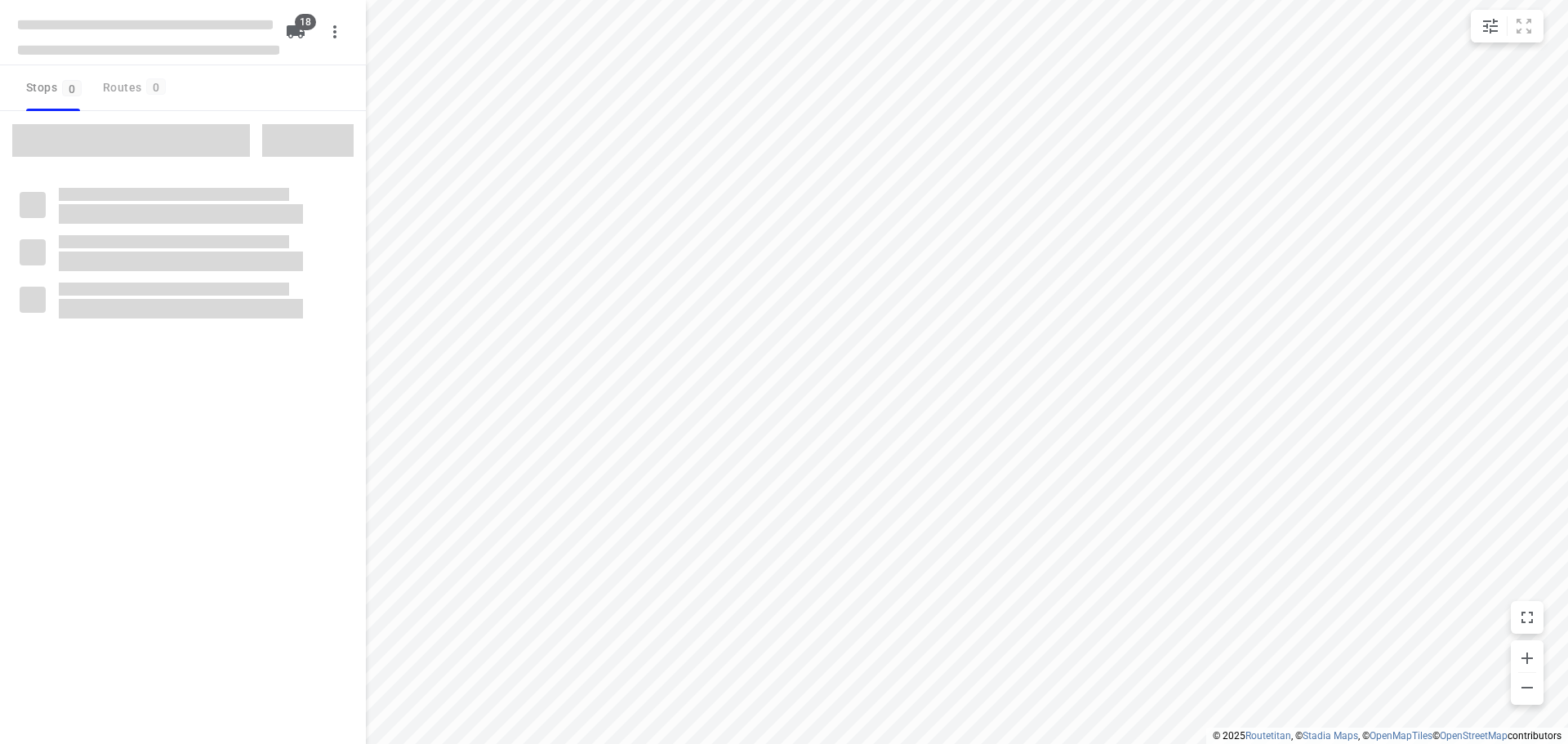
checkbox input "true"
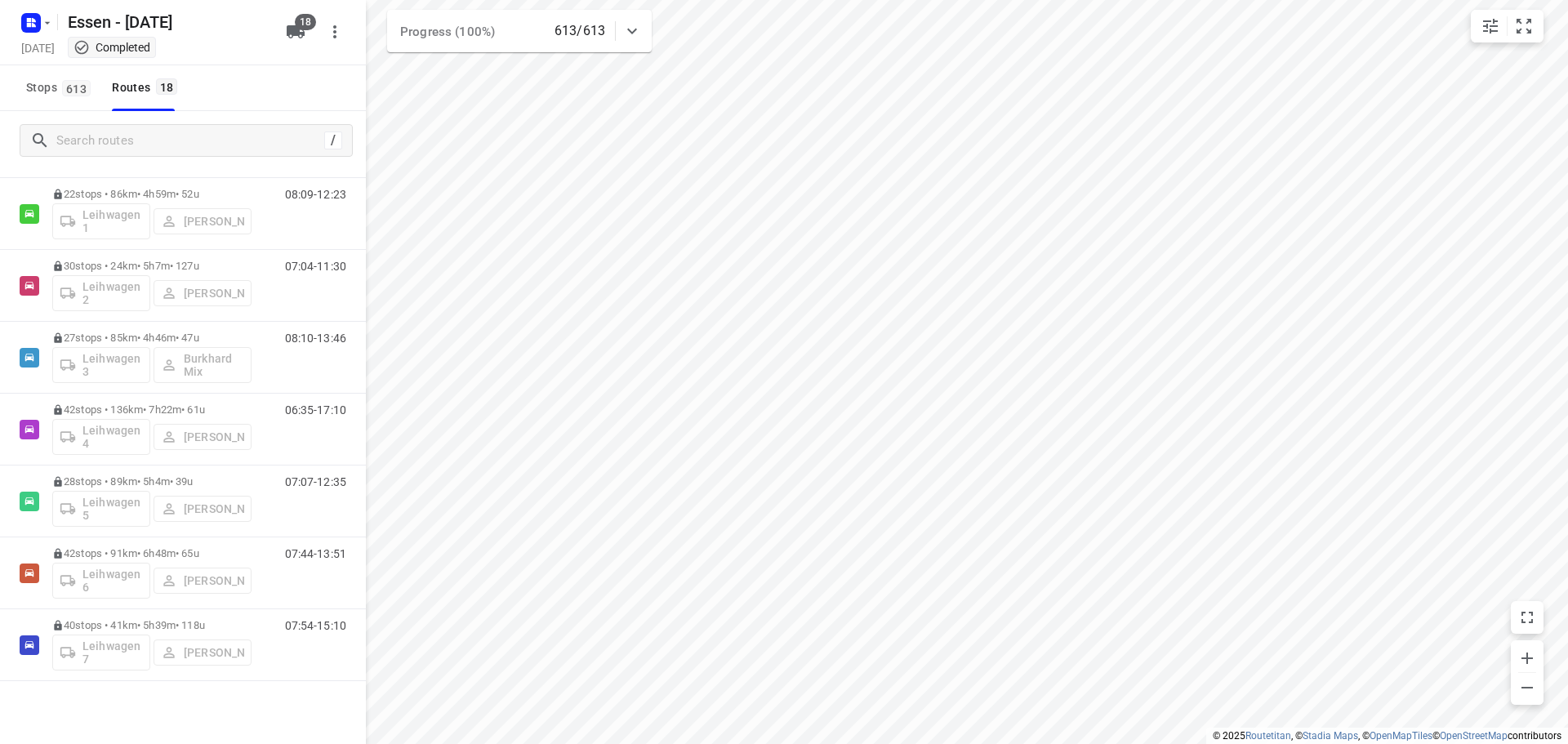
scroll to position [534, 0]
